Goal: Task Accomplishment & Management: Manage account settings

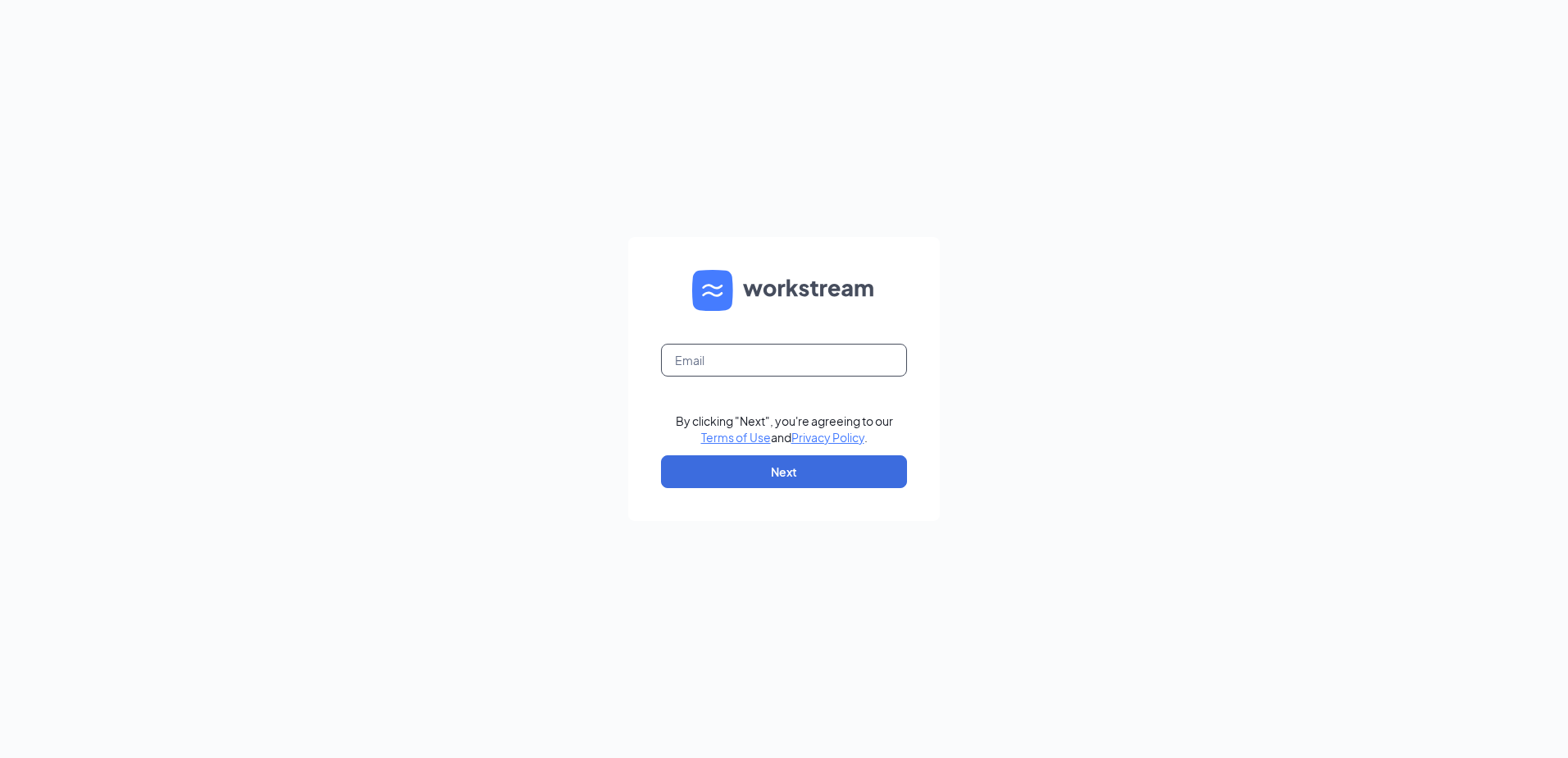
click at [798, 367] on input "text" at bounding box center [784, 360] width 246 height 33
type input "bradbudde@me.com"
click at [799, 480] on button "Next" at bounding box center [784, 471] width 246 height 33
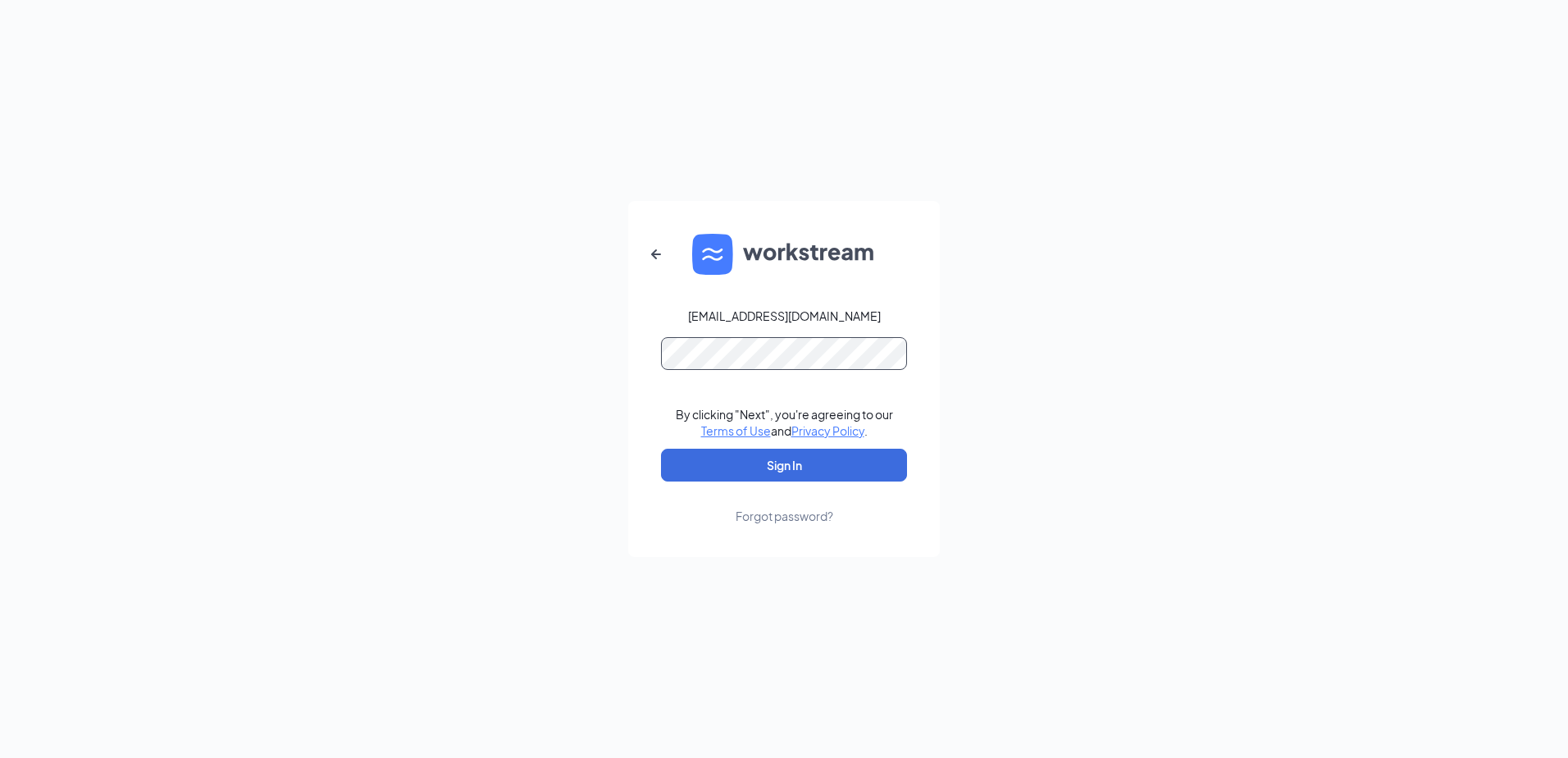
click at [661, 449] on button "Sign In" at bounding box center [784, 465] width 246 height 33
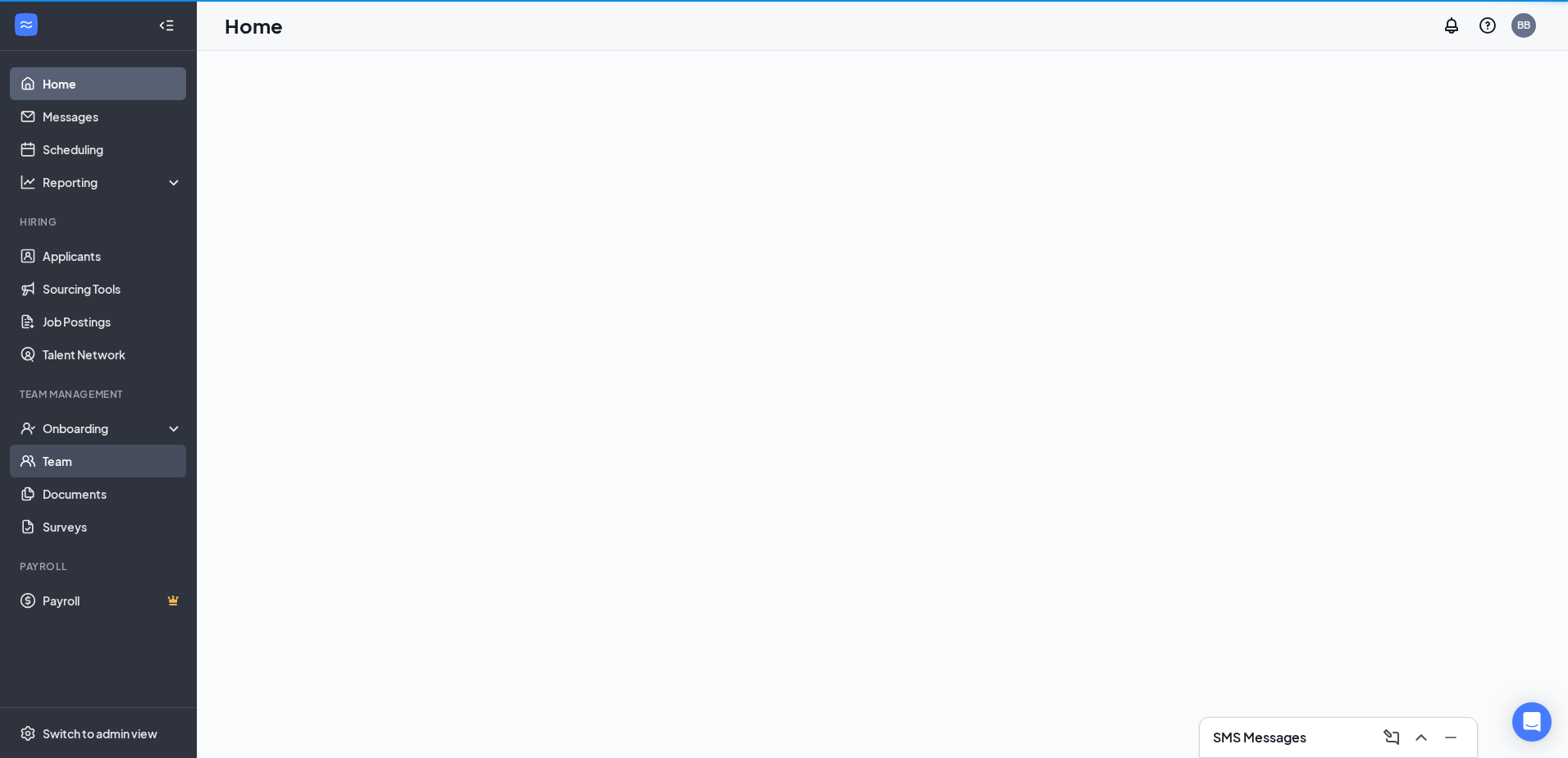
click at [43, 462] on link "Team" at bounding box center [113, 461] width 140 height 33
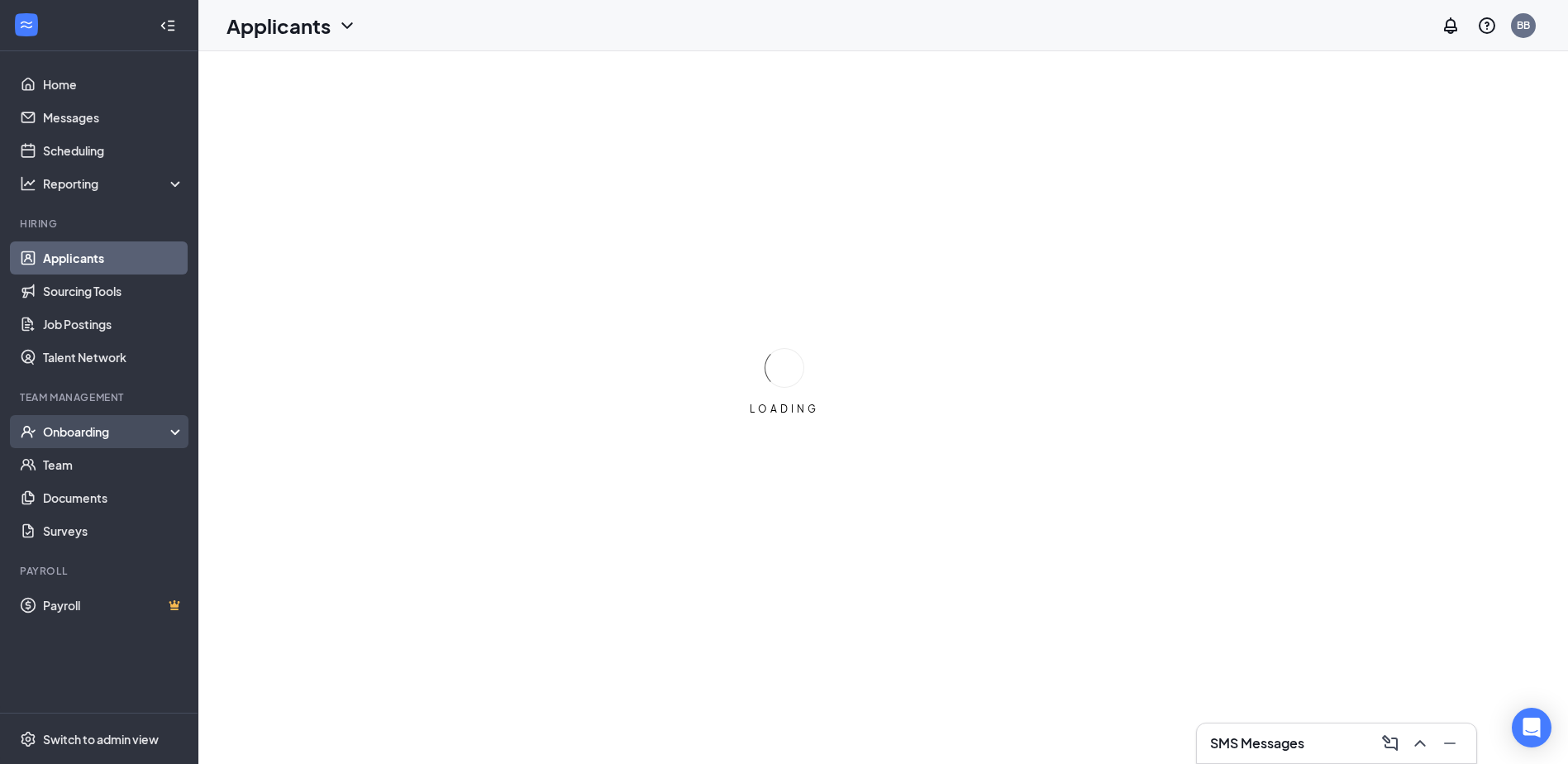
click at [94, 434] on div "Onboarding" at bounding box center [106, 431] width 127 height 16
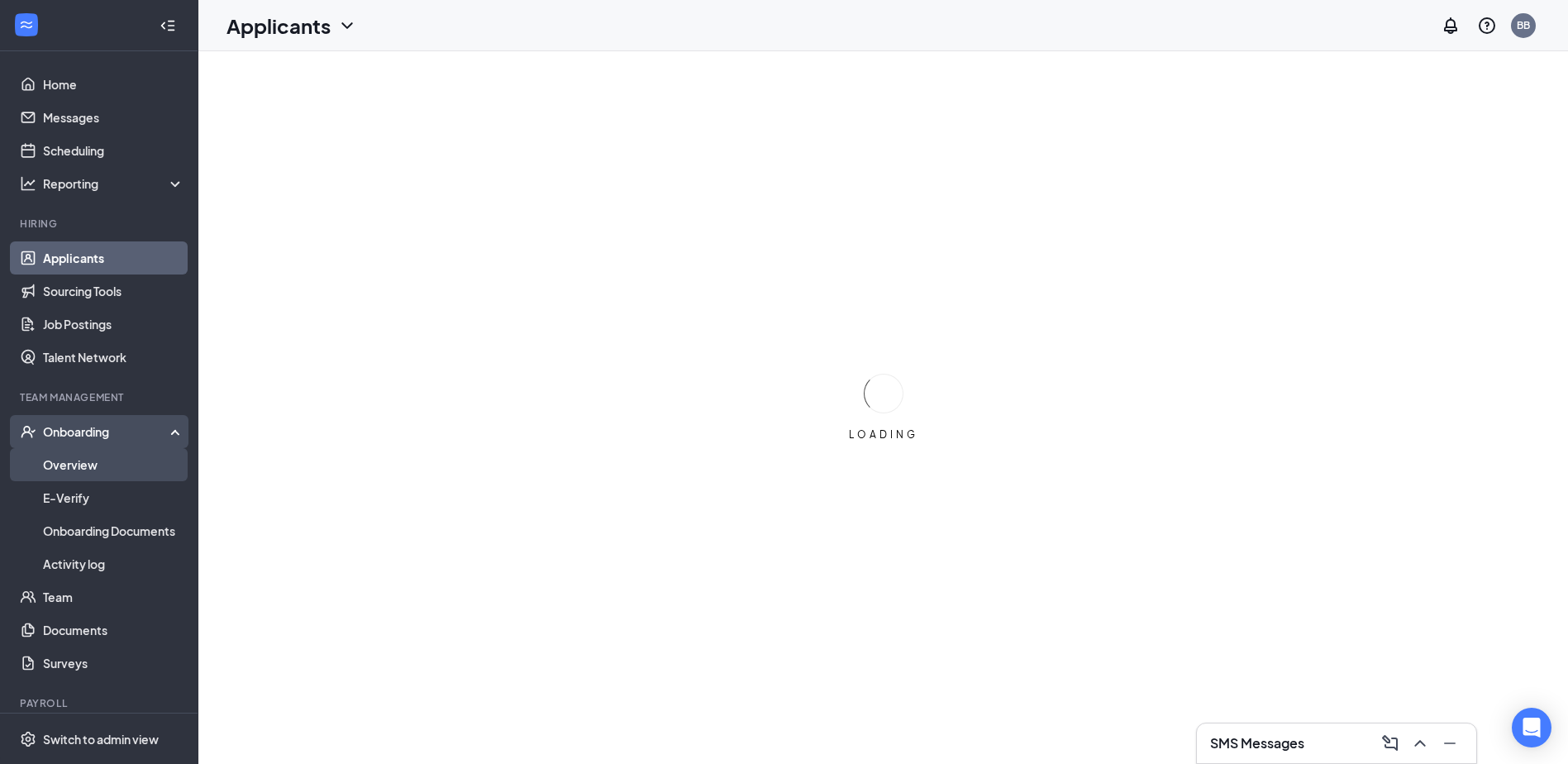
click at [92, 464] on link "Overview" at bounding box center [114, 465] width 142 height 33
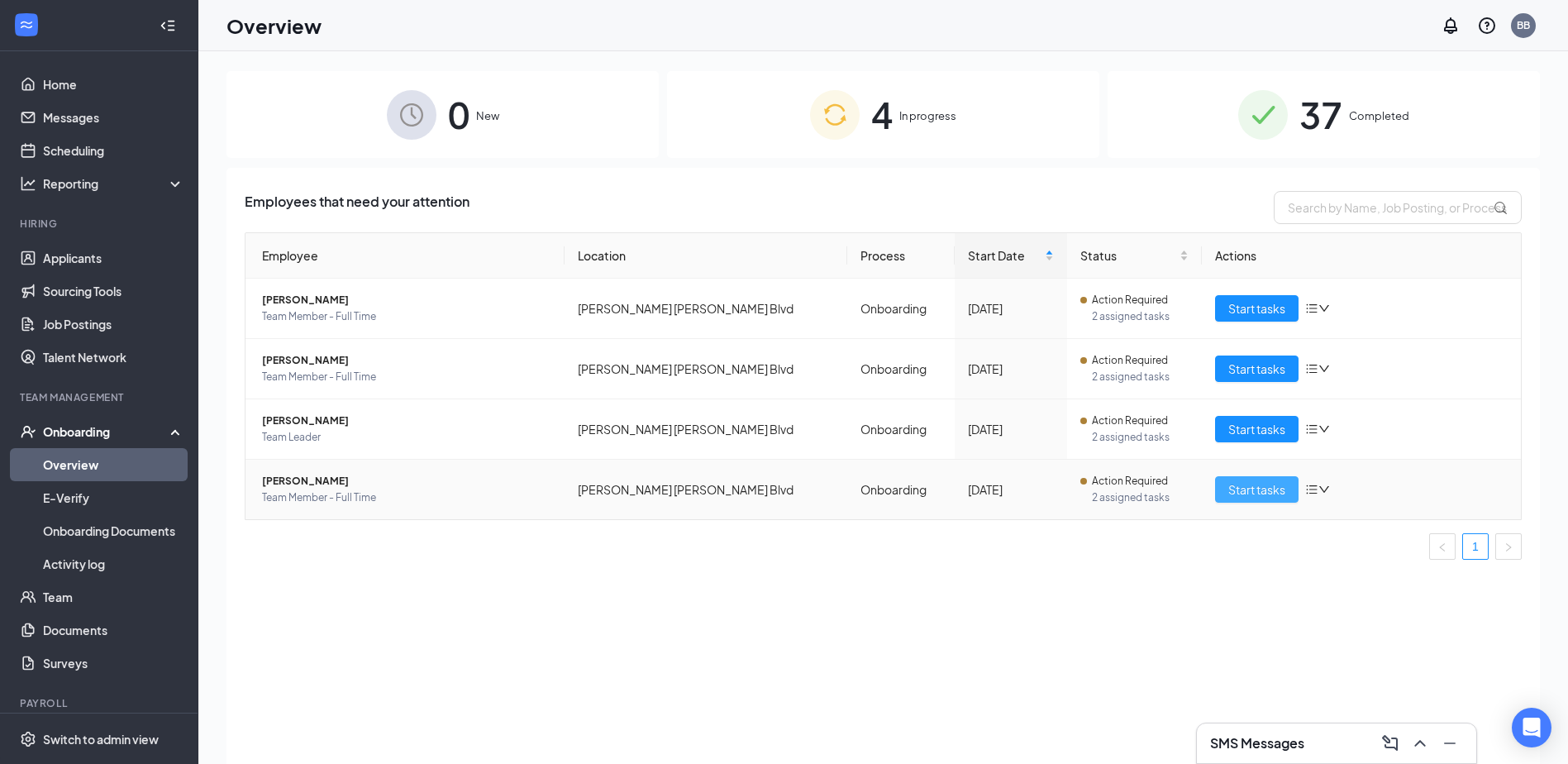
click at [1297, 482] on button "Start tasks" at bounding box center [1256, 490] width 83 height 27
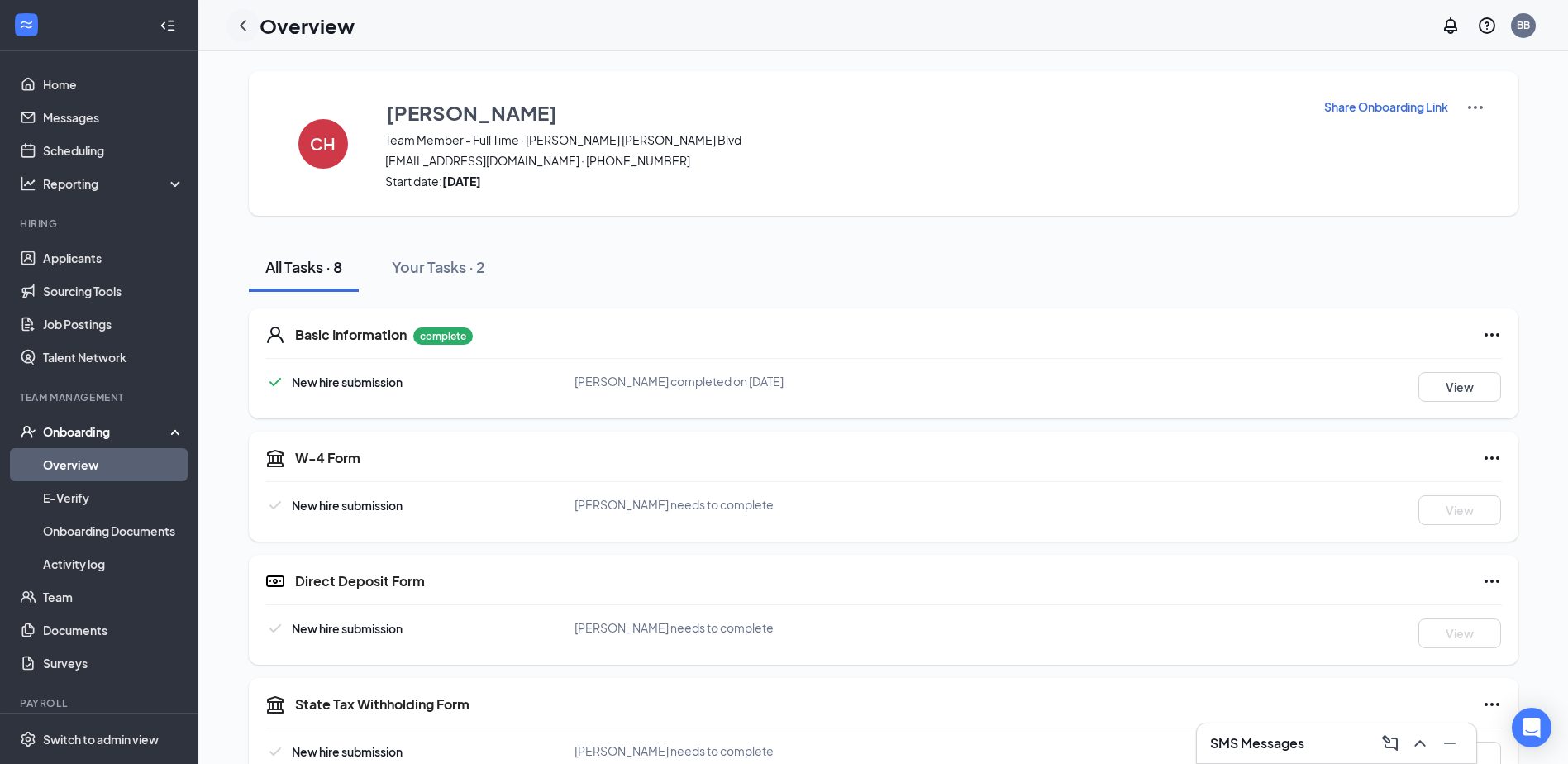
click at [237, 24] on icon "ChevronLeft" at bounding box center [243, 25] width 20 height 20
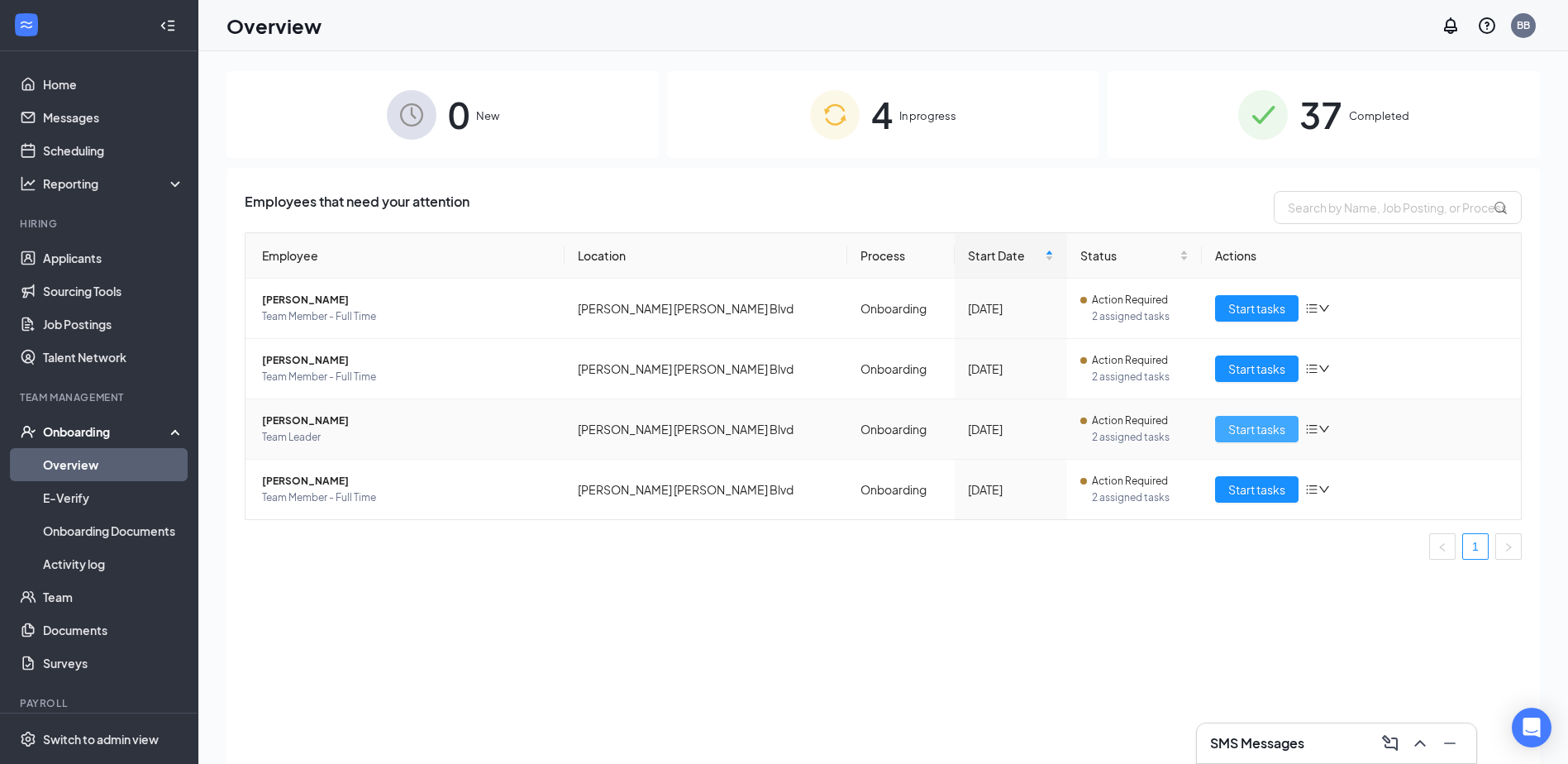
click at [1233, 427] on span "Start tasks" at bounding box center [1257, 428] width 57 height 18
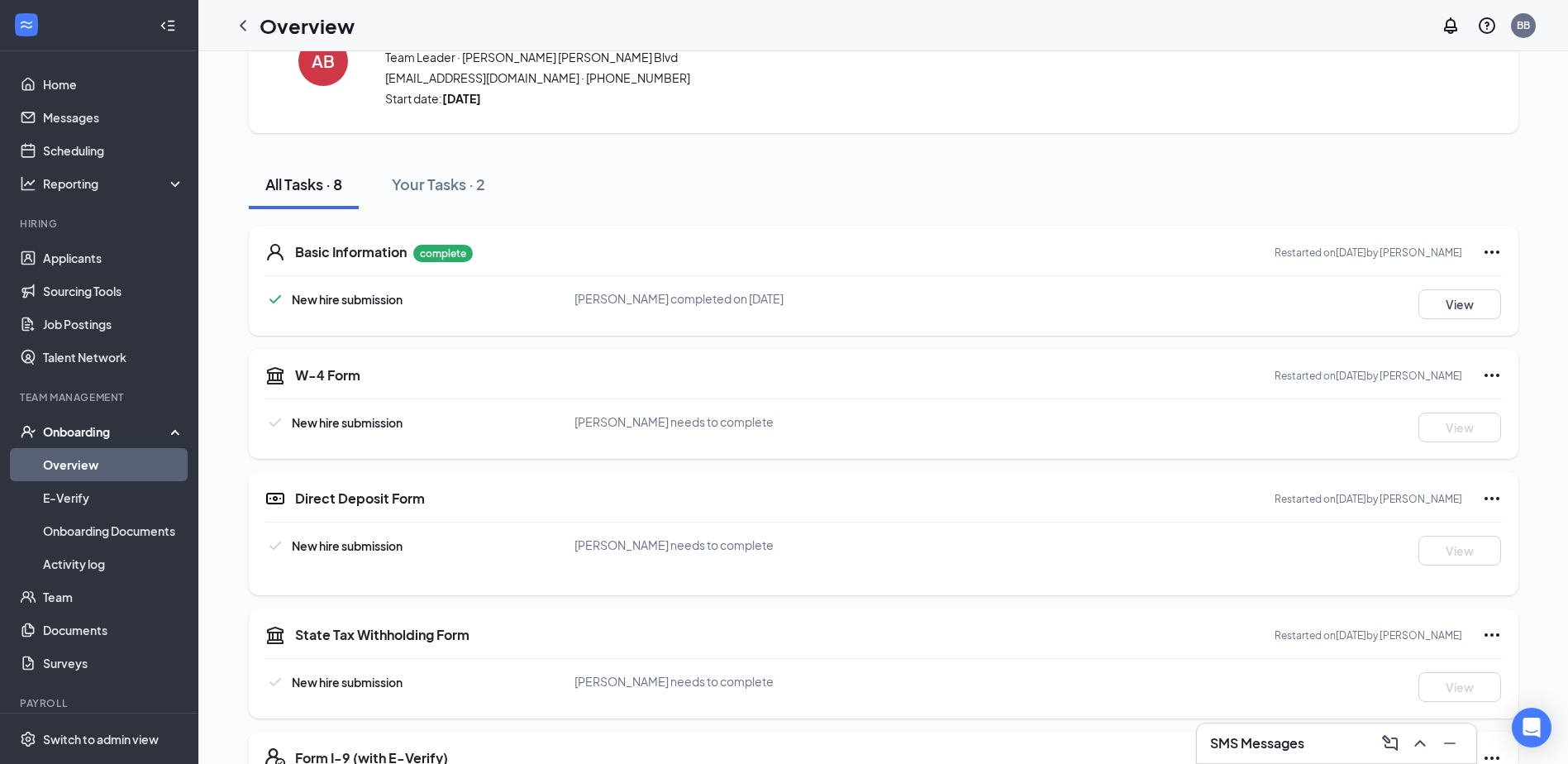
scroll to position [165, 0]
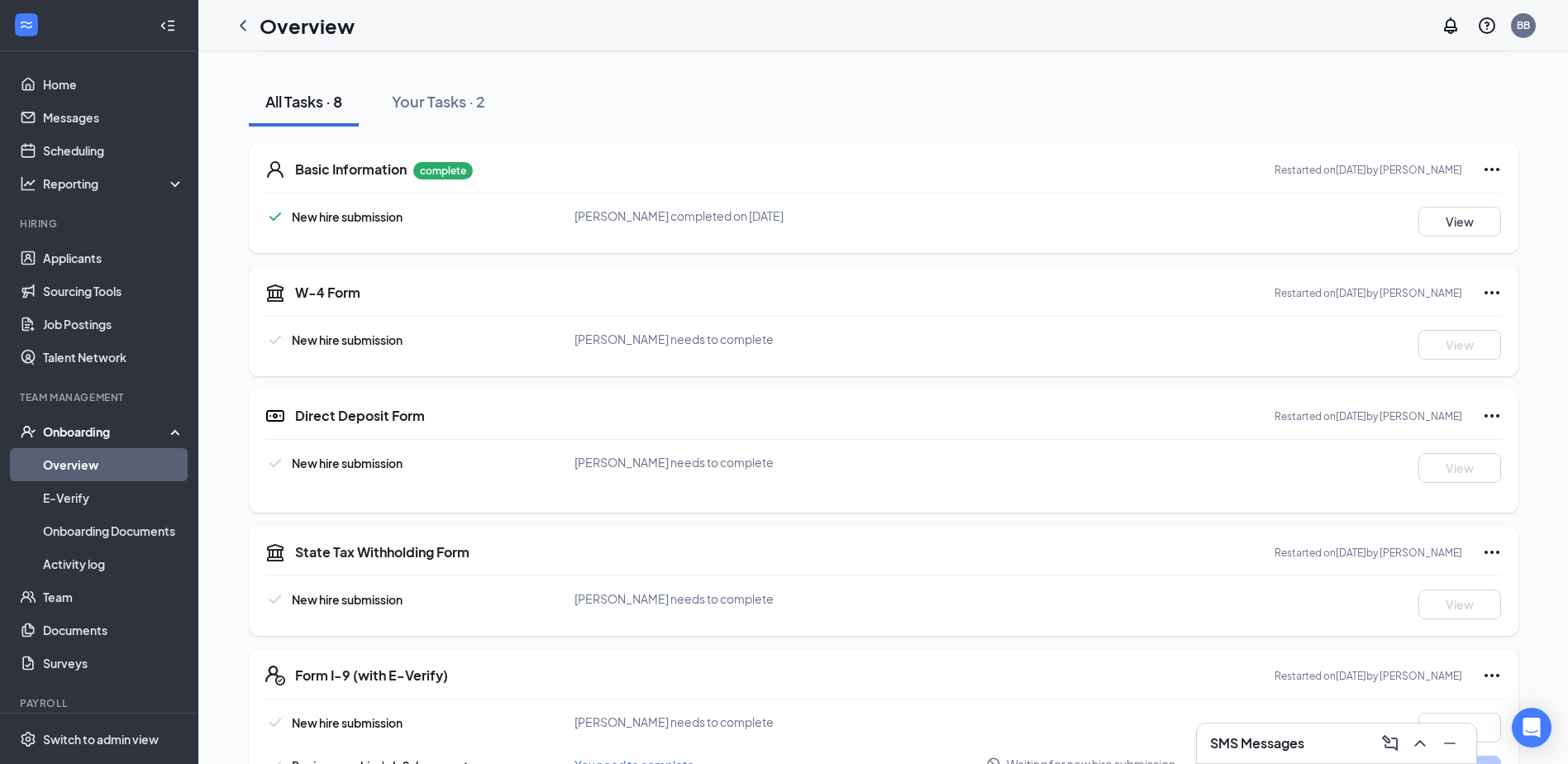
click at [82, 457] on link "Overview" at bounding box center [114, 465] width 142 height 33
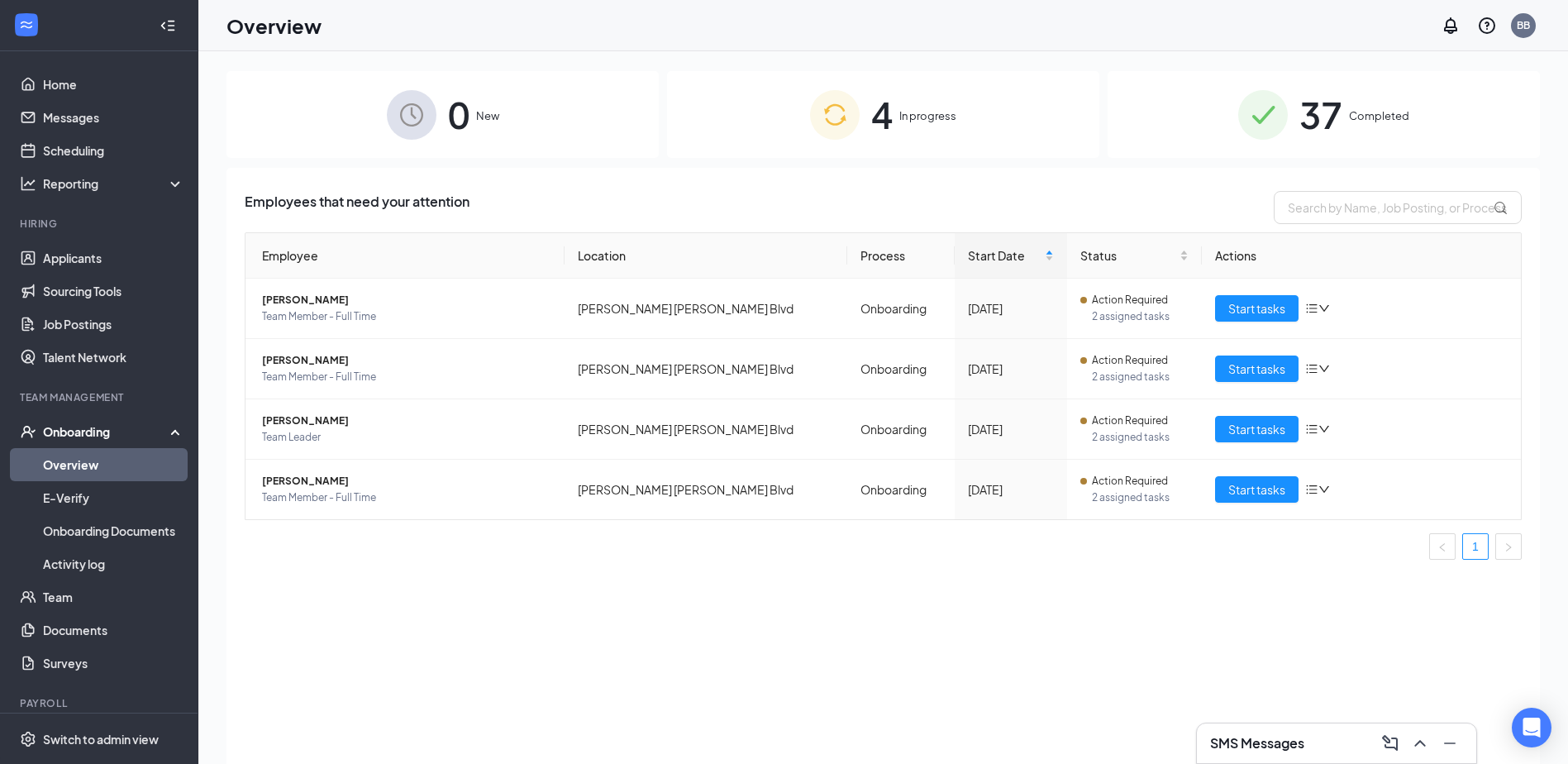
click at [954, 592] on div "Employees that need your attention Employee Location Process Start Date Status …" at bounding box center [883, 487] width 1314 height 638
click at [1532, 26] on div "BB" at bounding box center [1524, 26] width 25 height 25
click at [1437, 261] on div "Log out" at bounding box center [1441, 269] width 179 height 16
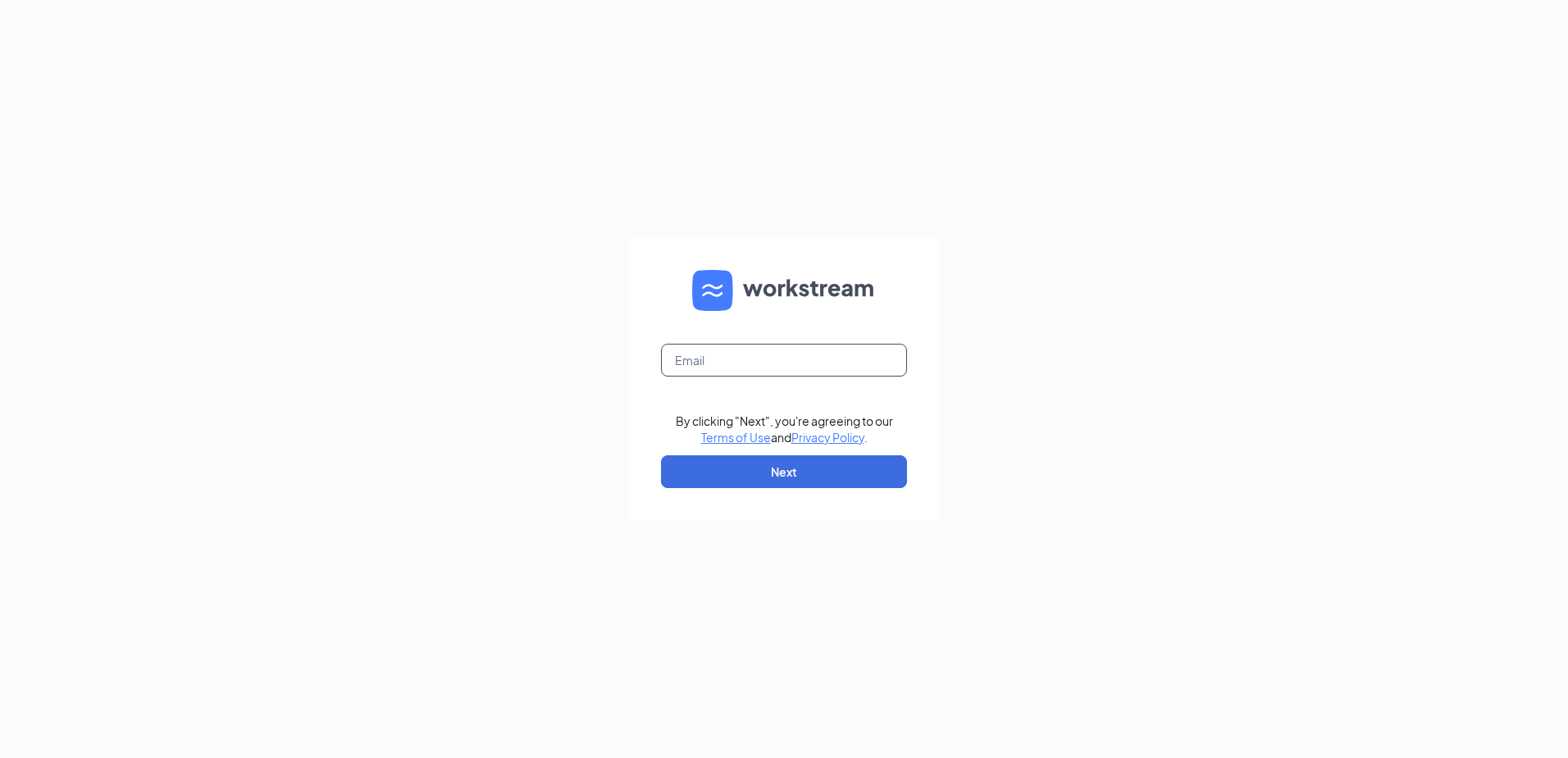
click at [873, 356] on input "text" at bounding box center [784, 360] width 246 height 33
type input "bradbudde@me.com"
click at [779, 474] on button "Next" at bounding box center [784, 471] width 246 height 33
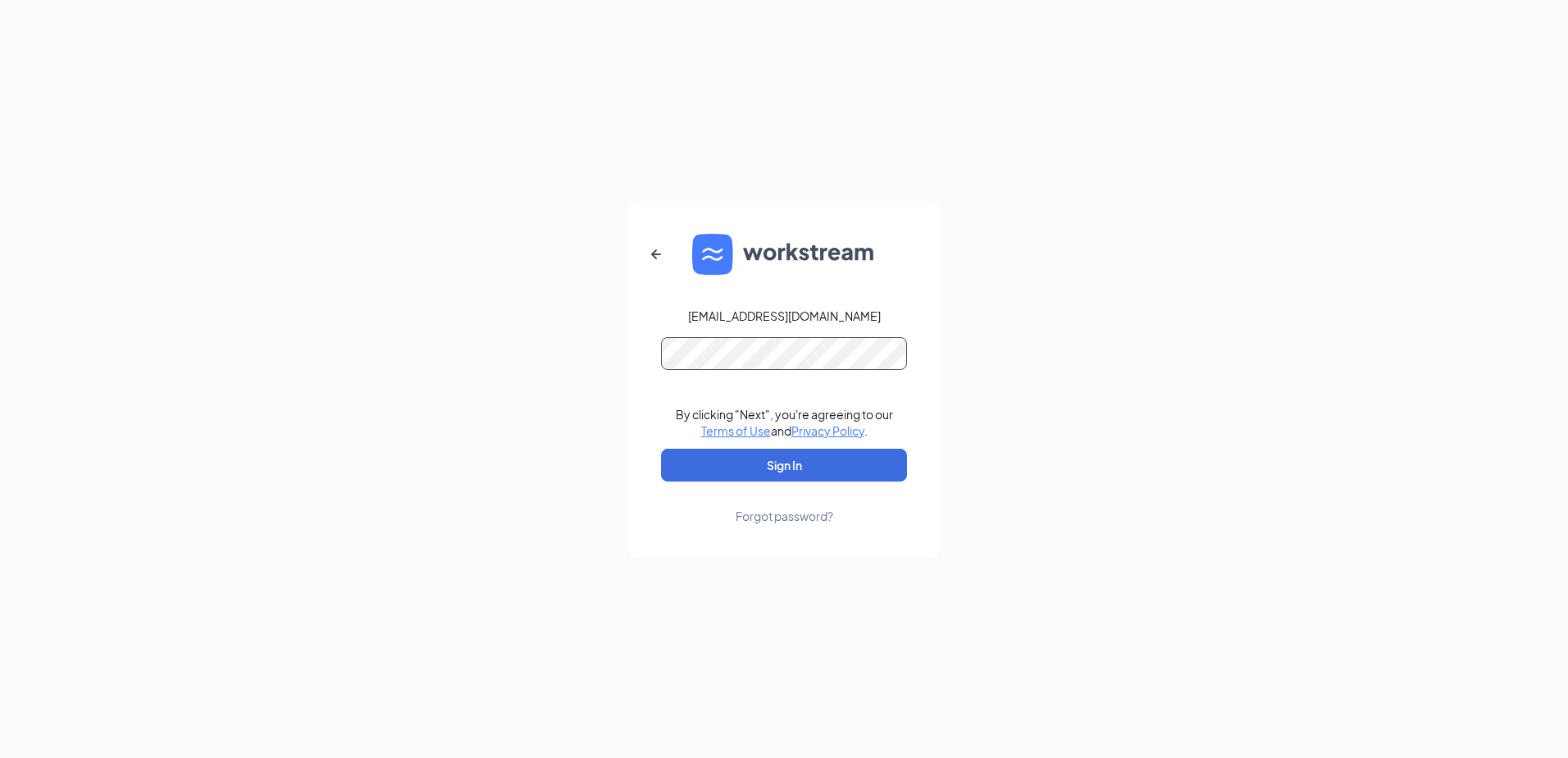
click at [661, 449] on button "Sign In" at bounding box center [784, 465] width 246 height 33
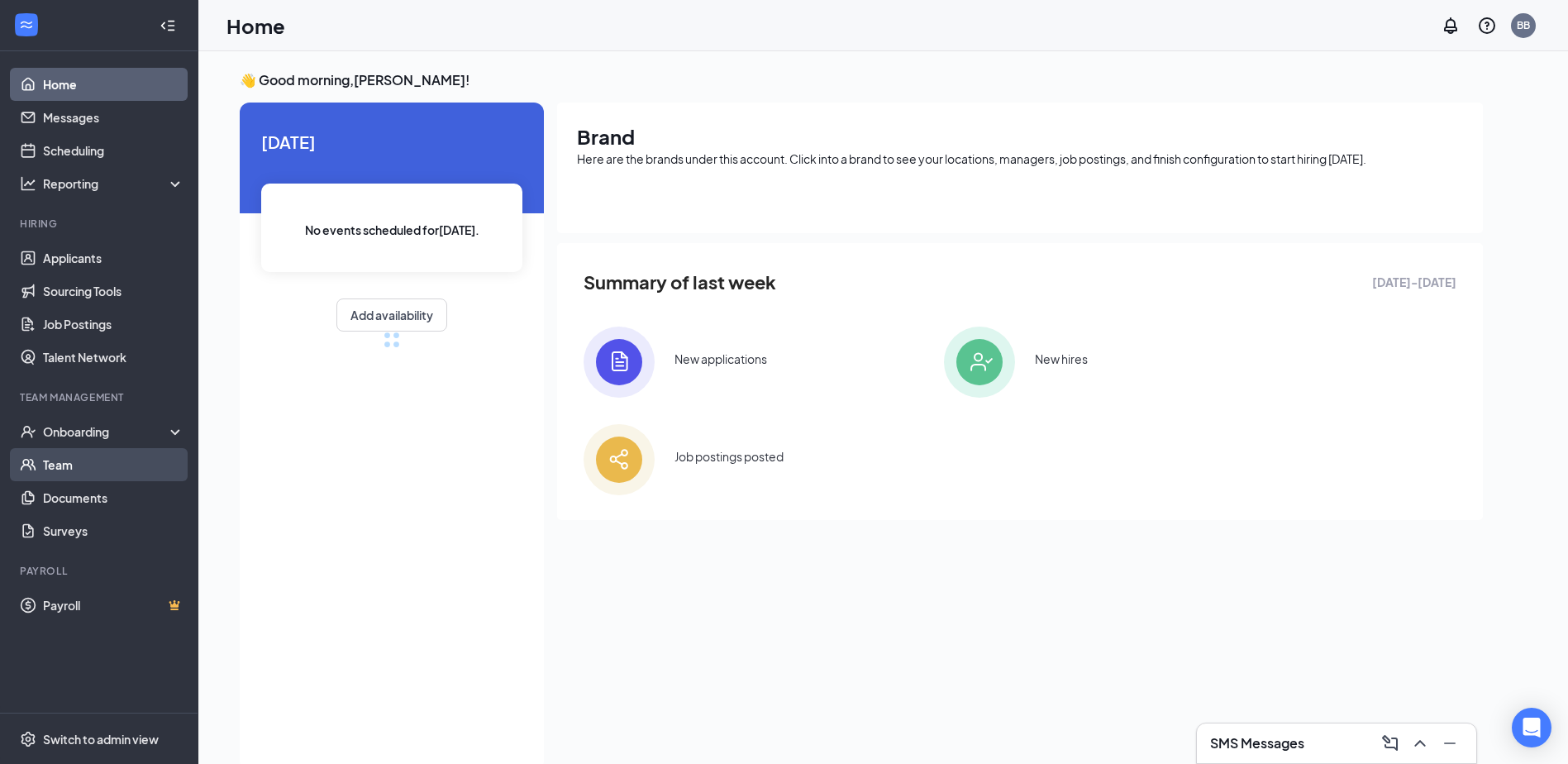
click at [89, 456] on link "Team" at bounding box center [114, 465] width 142 height 33
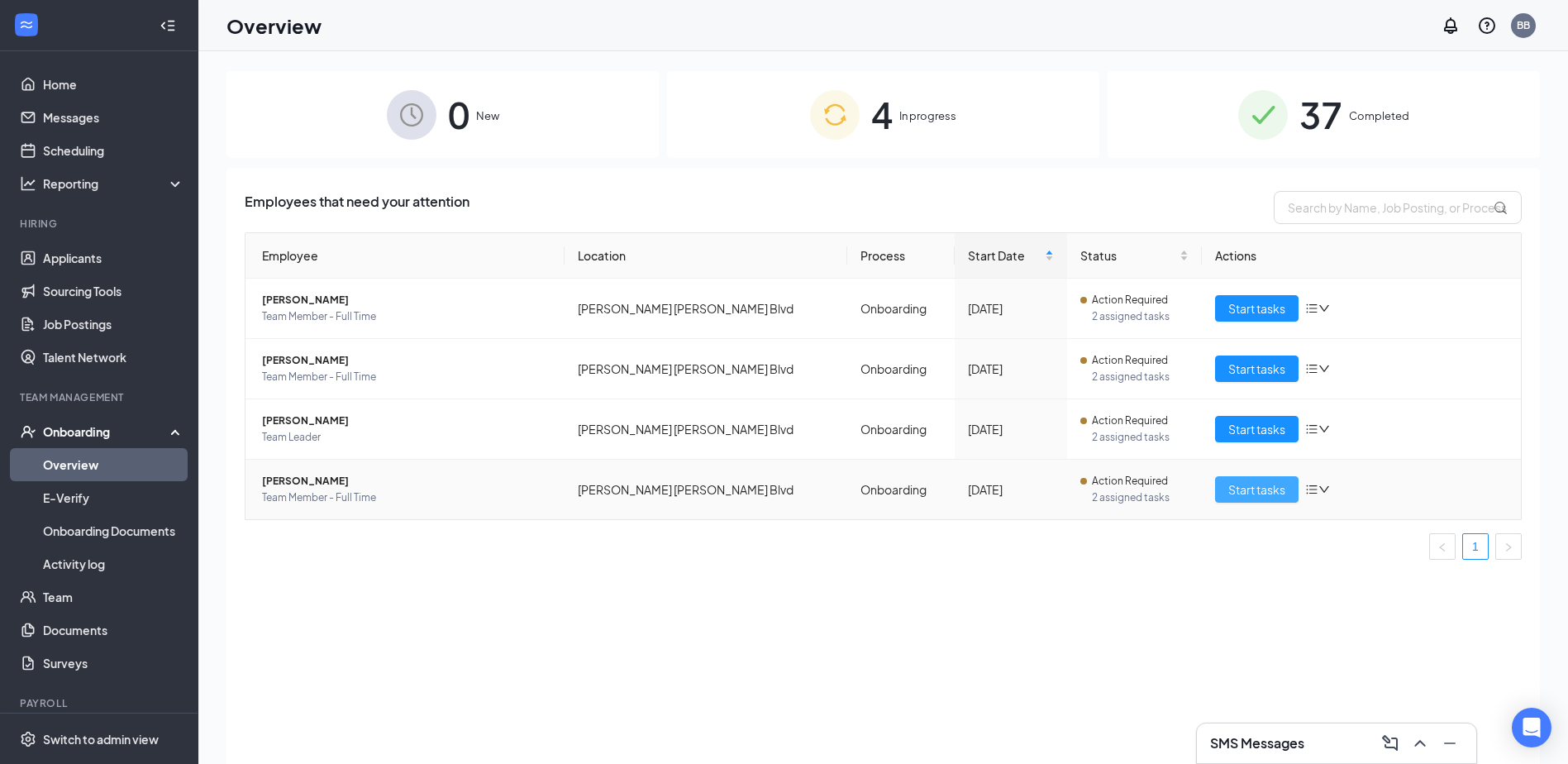
click at [1237, 483] on span "Start tasks" at bounding box center [1257, 489] width 57 height 18
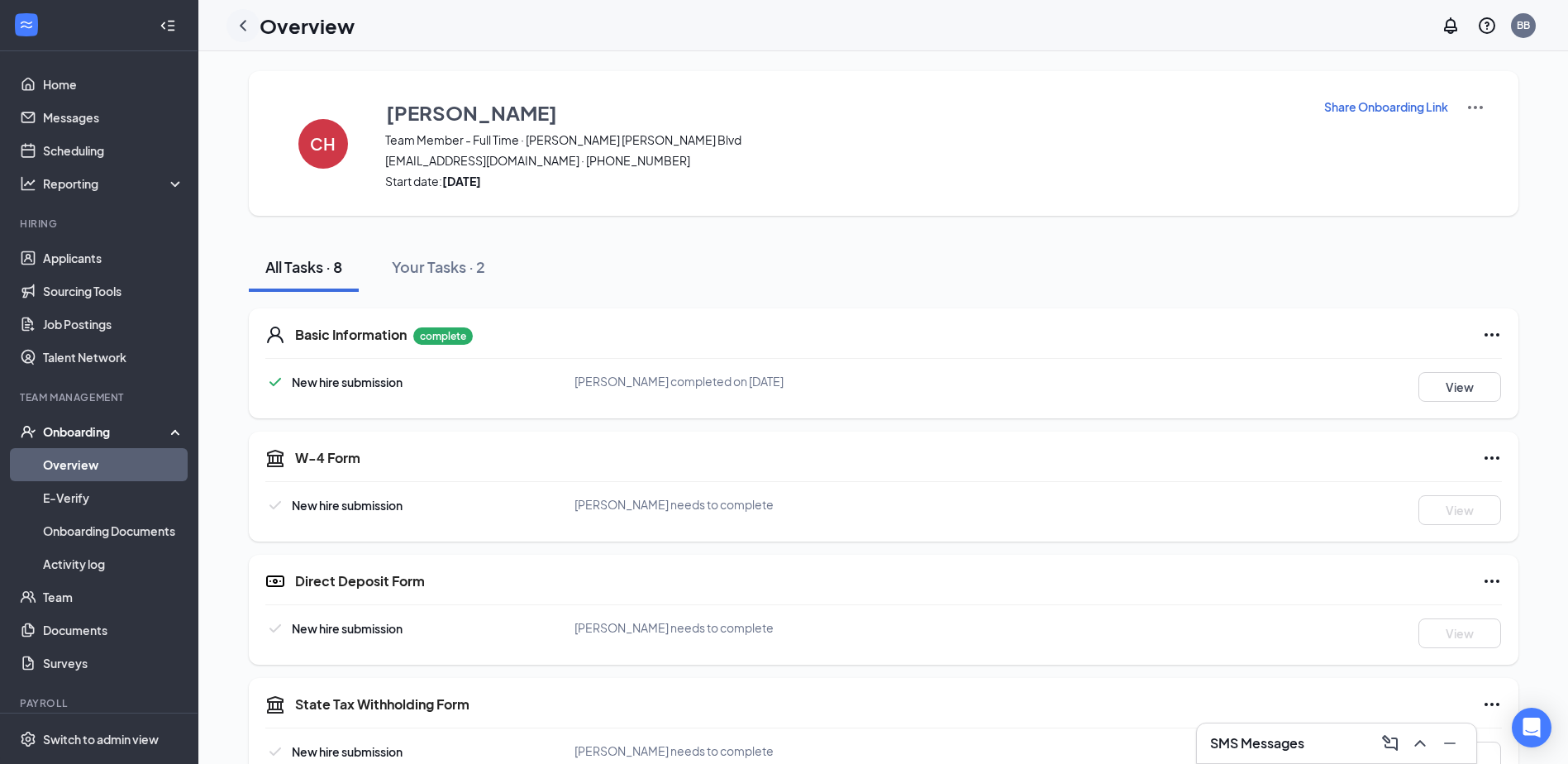
click at [250, 31] on icon "ChevronLeft" at bounding box center [243, 25] width 20 height 20
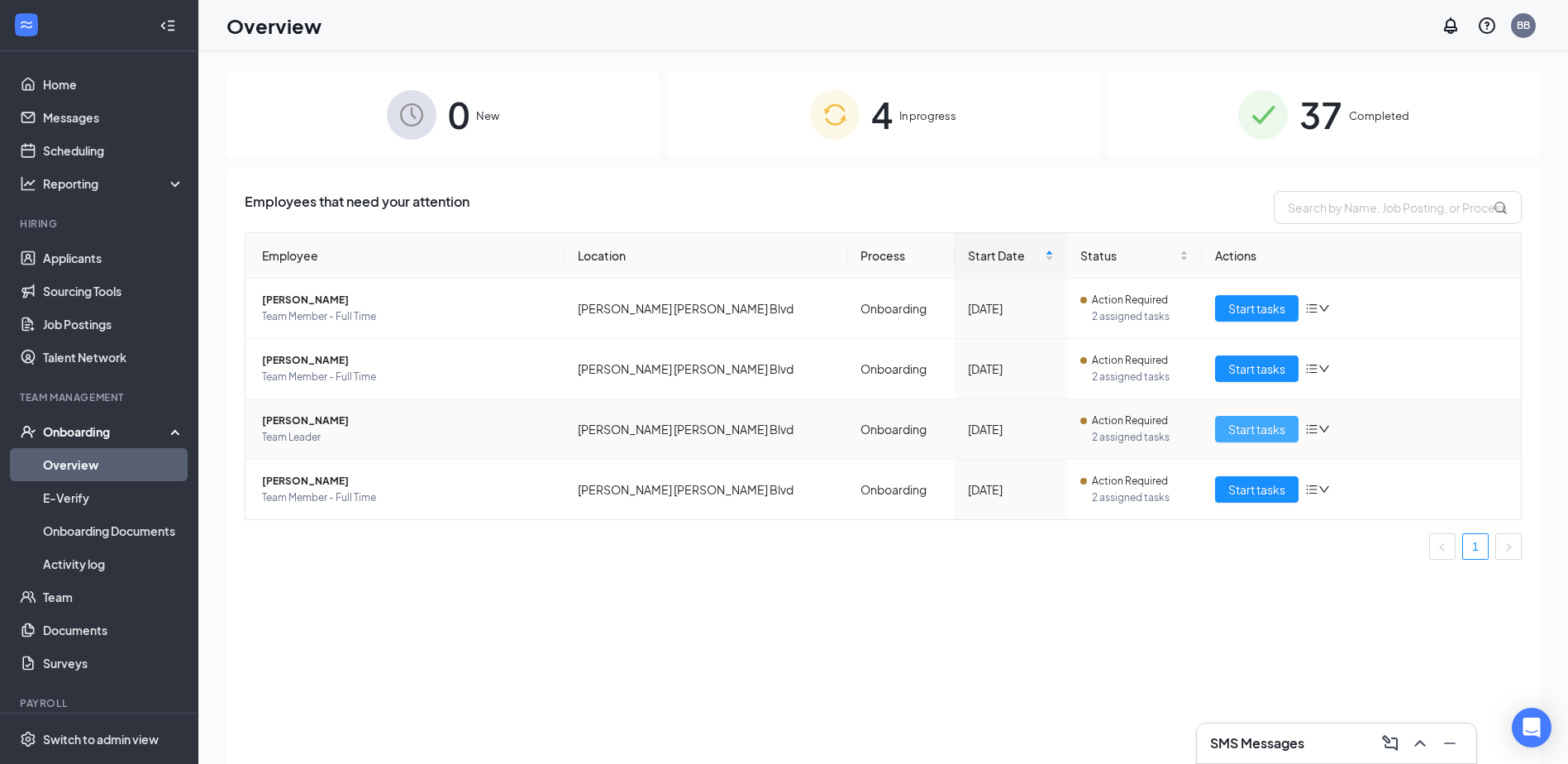
click at [1274, 429] on span "Start tasks" at bounding box center [1257, 428] width 57 height 18
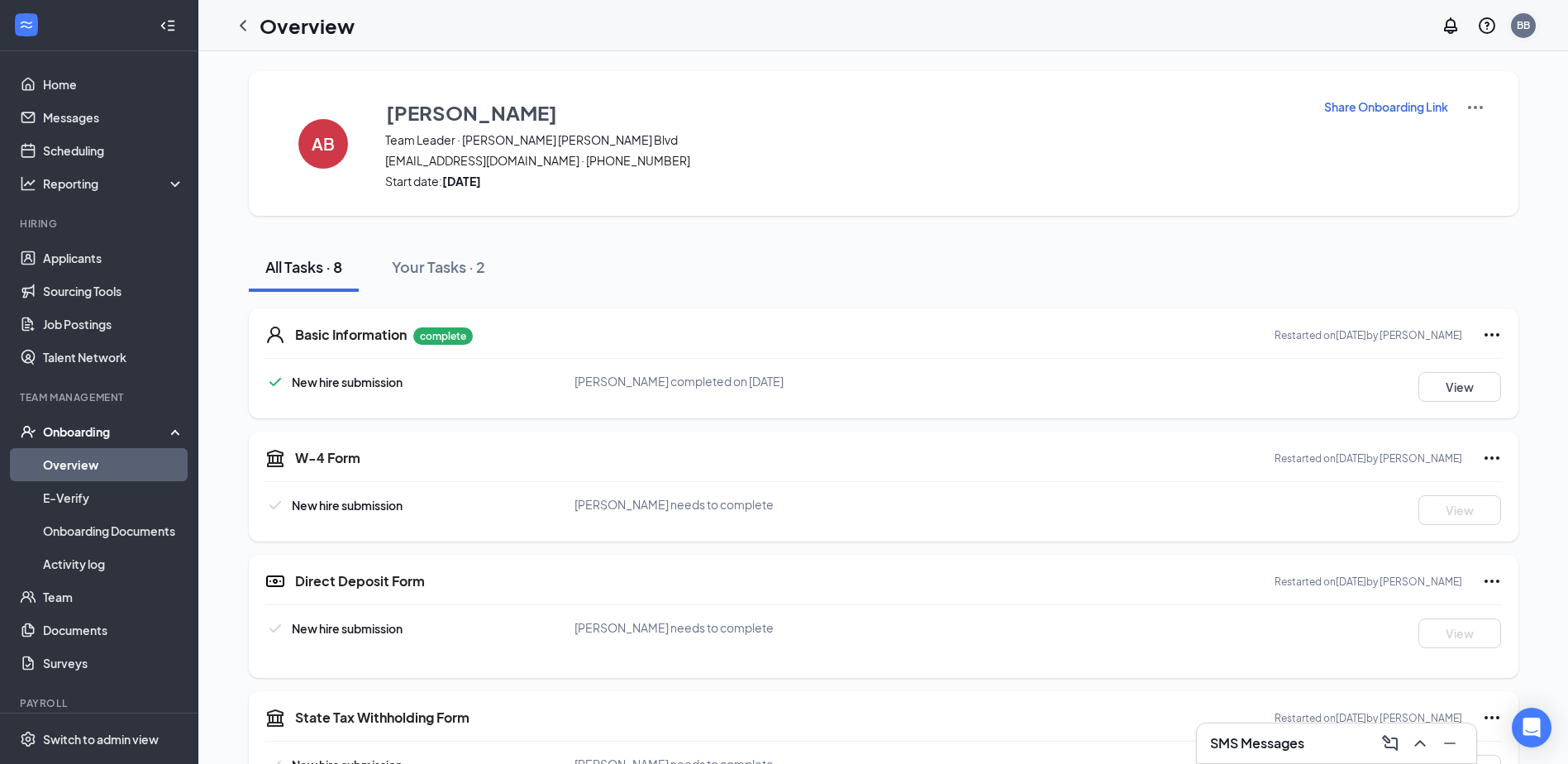
click at [1517, 18] on div "BB" at bounding box center [1524, 25] width 13 height 14
click at [1430, 261] on div "Log out" at bounding box center [1441, 269] width 179 height 16
